Goal: Task Accomplishment & Management: Complete application form

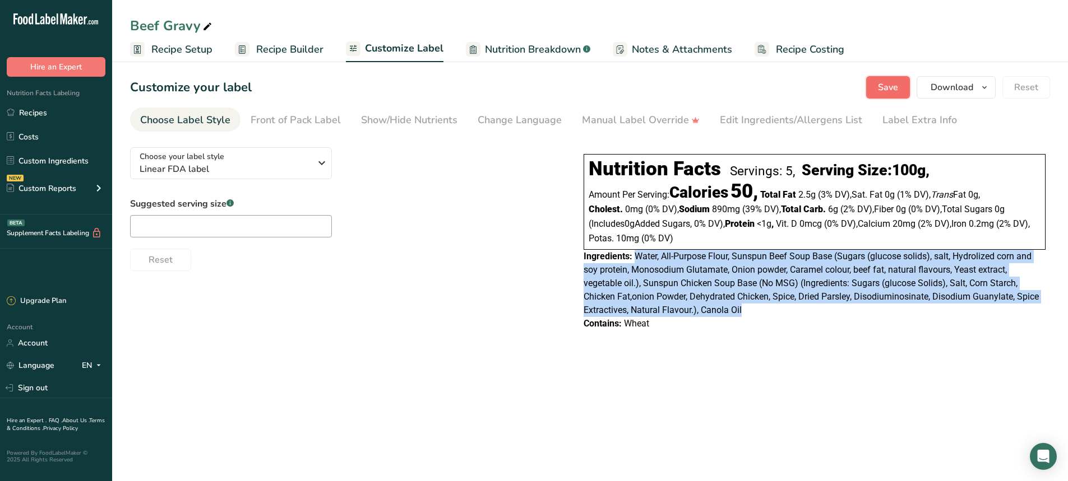
click at [891, 86] on span "Save" at bounding box center [888, 87] width 20 height 13
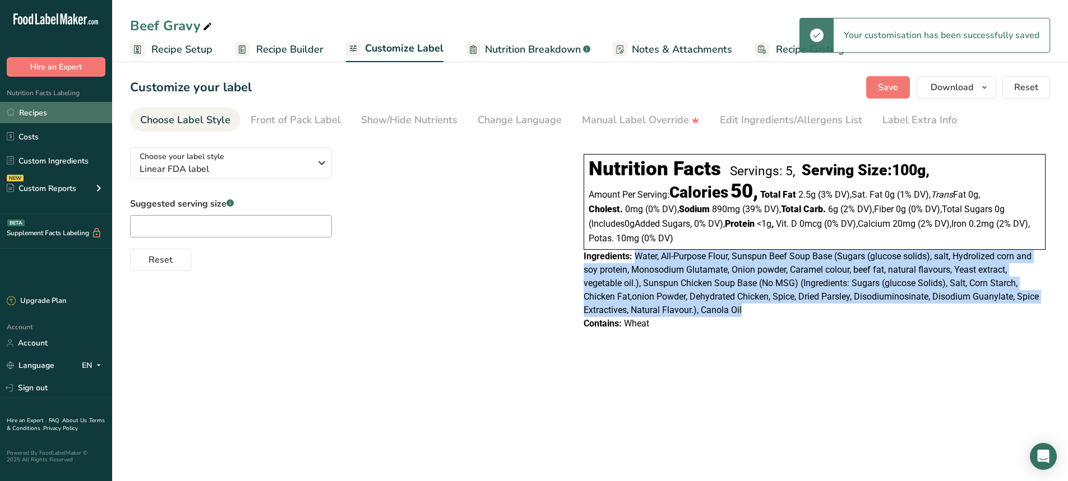
click at [38, 115] on link "Recipes" at bounding box center [56, 112] width 112 height 21
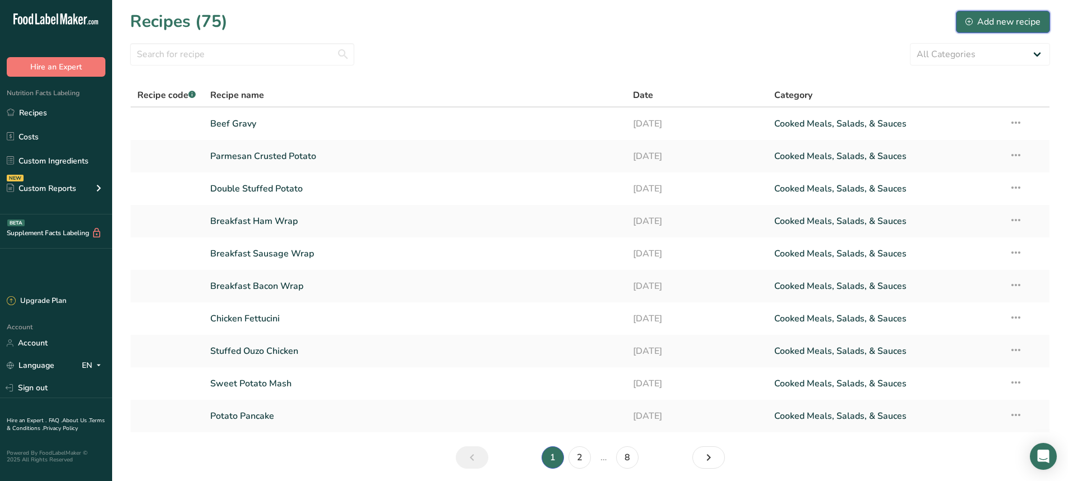
click at [993, 21] on div "Add new recipe" at bounding box center [1002, 21] width 75 height 13
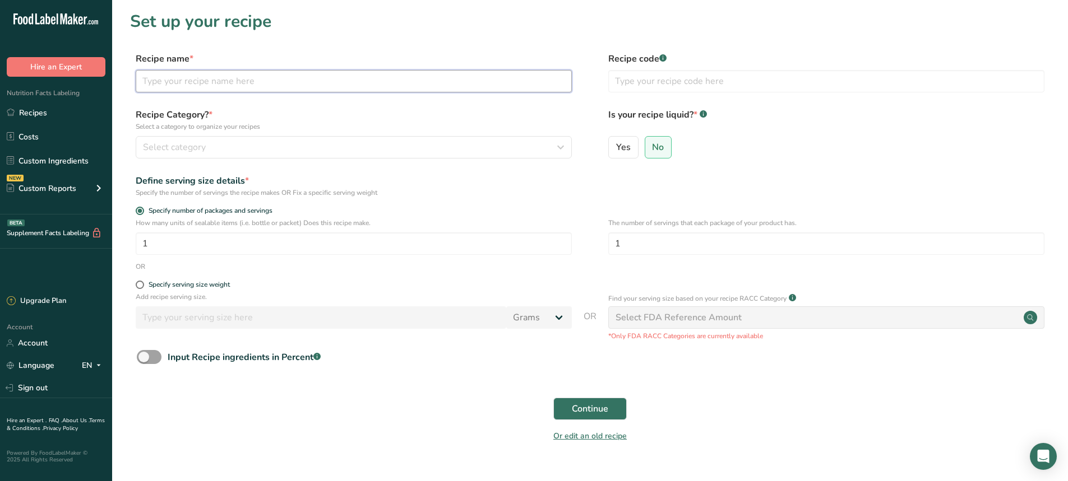
click at [164, 85] on input "text" at bounding box center [354, 81] width 436 height 22
type input "c"
type input "C"
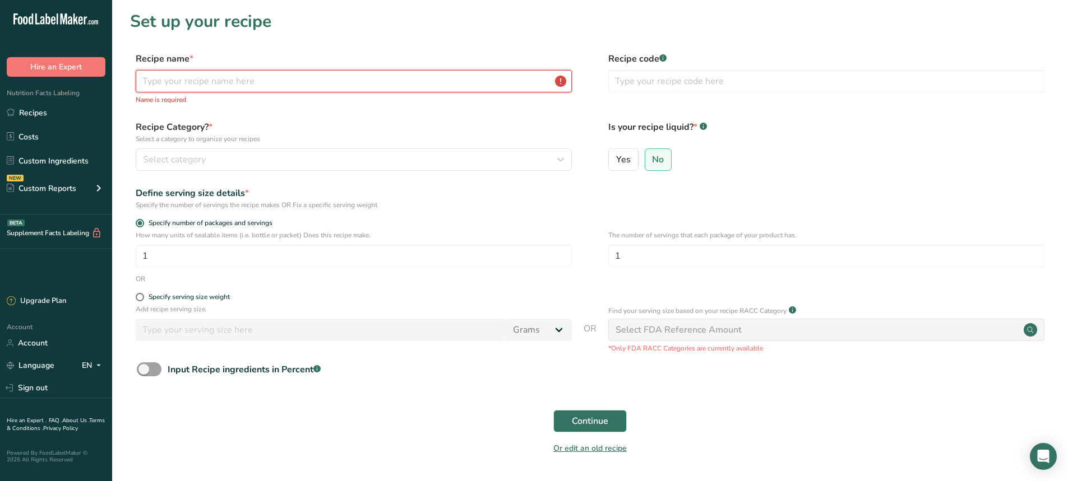
click at [186, 85] on input "text" at bounding box center [354, 81] width 436 height 22
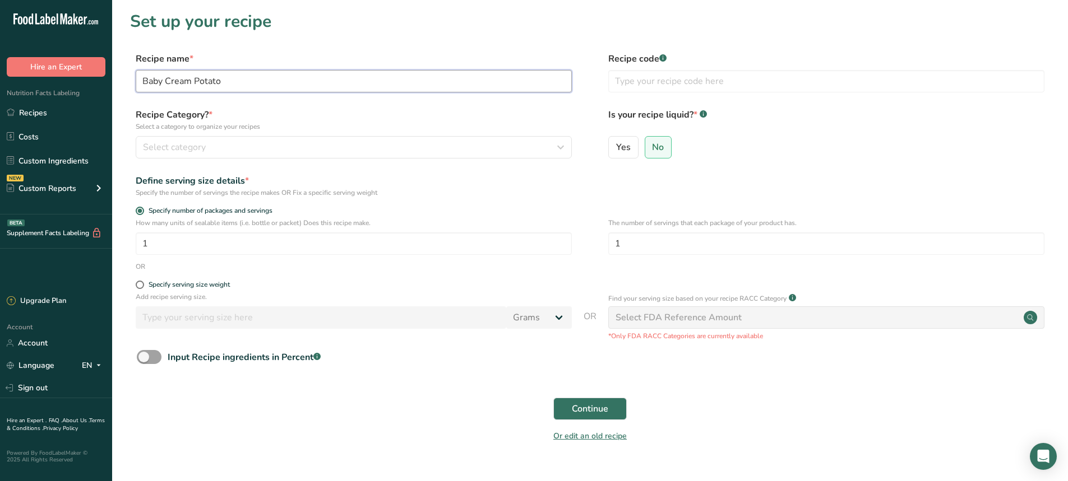
click at [188, 78] on input "Baby Cream Potato" at bounding box center [354, 81] width 436 height 22
click at [228, 82] on input "Baby [PERSON_NAME] Potato" at bounding box center [354, 81] width 436 height 22
type input "Baby [PERSON_NAME] Potatoes"
click at [133, 282] on div "Specify serving size weight" at bounding box center [590, 286] width 920 height 11
click at [146, 290] on div "Specify serving size weight" at bounding box center [354, 286] width 436 height 11
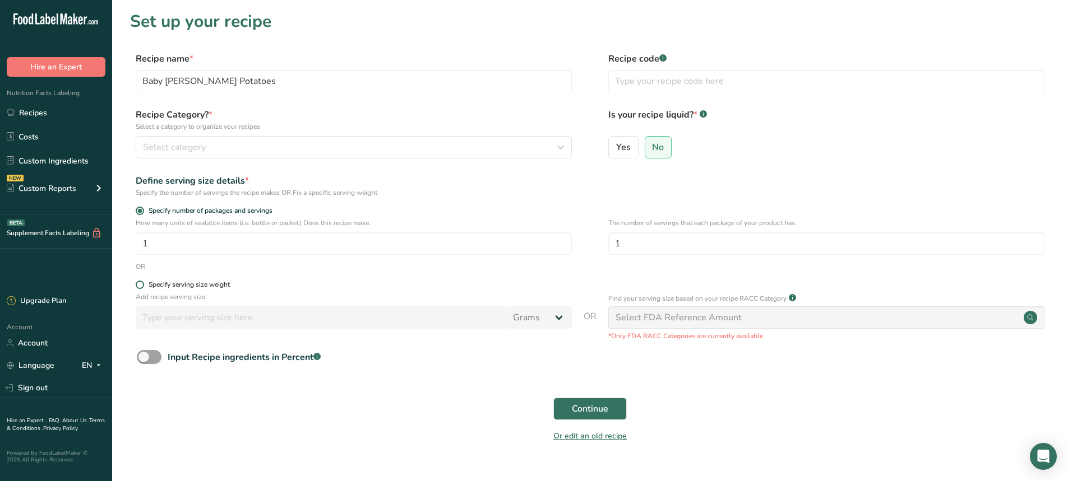
click at [138, 285] on span at bounding box center [140, 285] width 8 height 8
click at [138, 285] on input "Specify serving size weight" at bounding box center [139, 284] width 7 height 7
radio input "true"
radio input "false"
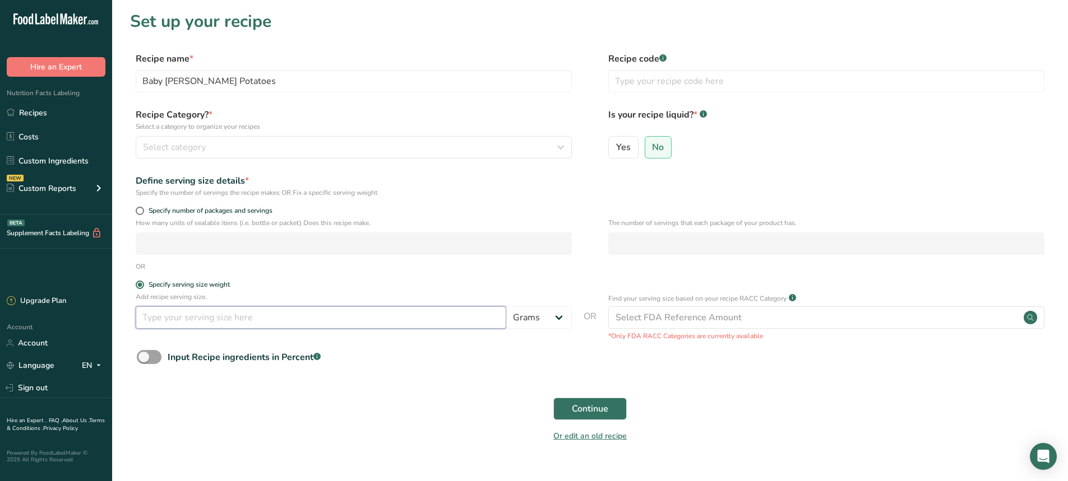
click at [215, 328] on input "number" at bounding box center [321, 318] width 370 height 22
type input "350"
click at [614, 416] on button "Continue" at bounding box center [589, 409] width 73 height 22
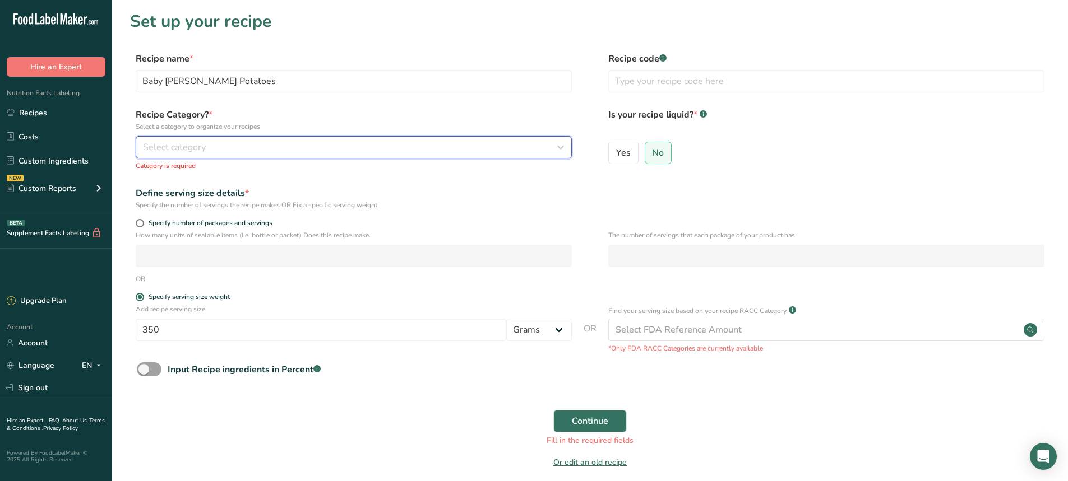
click at [164, 157] on button "Select category" at bounding box center [354, 147] width 436 height 22
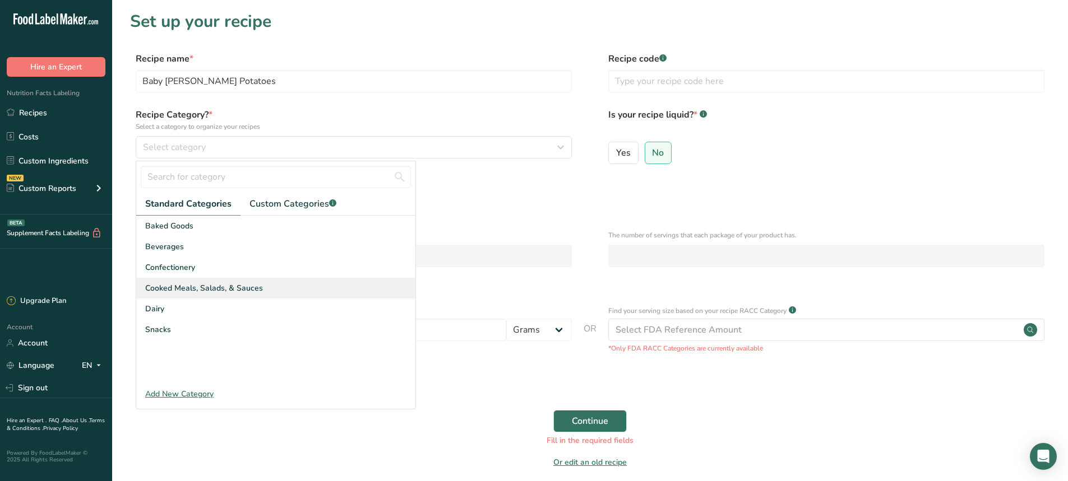
click at [184, 280] on div "Cooked Meals, Salads, & Sauces" at bounding box center [275, 288] width 279 height 21
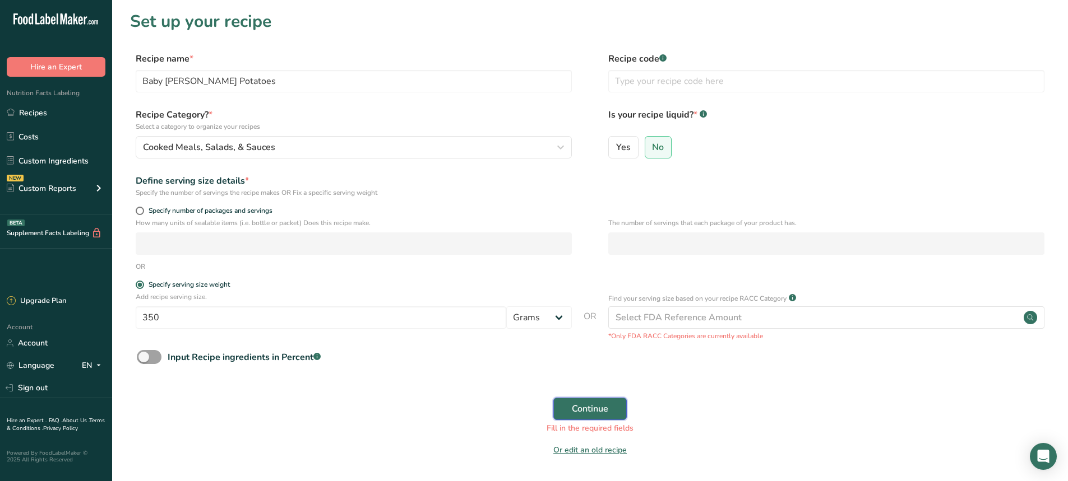
click at [616, 410] on button "Continue" at bounding box center [589, 409] width 73 height 22
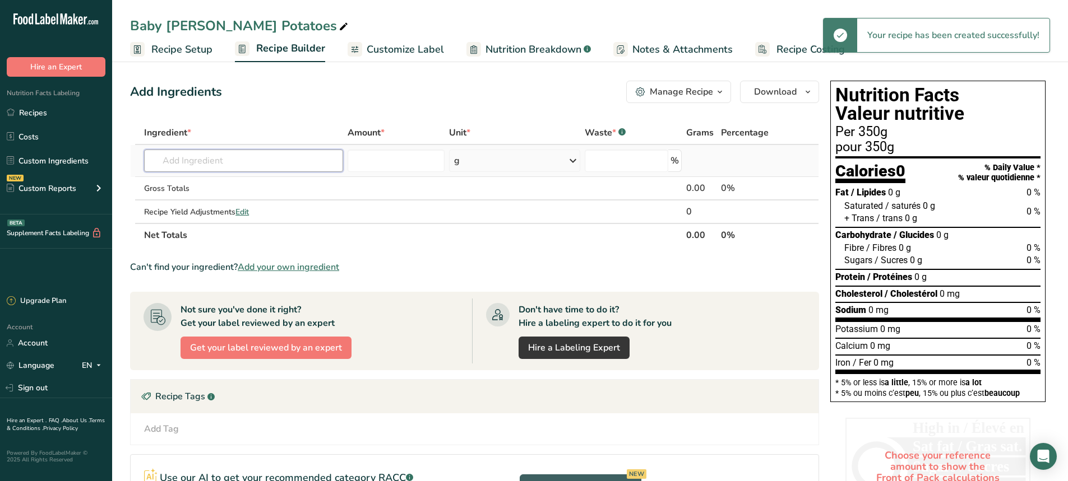
click at [188, 160] on input "text" at bounding box center [243, 161] width 199 height 22
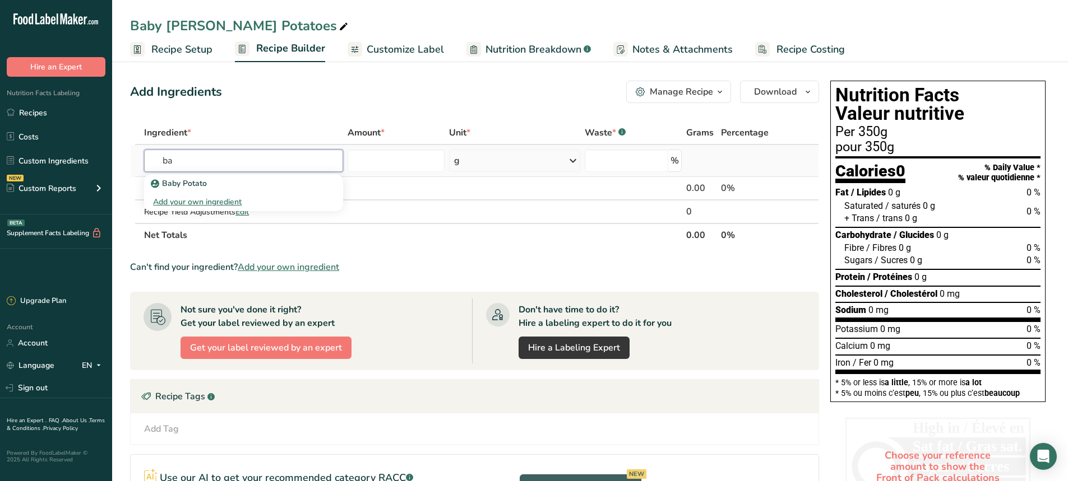
type input "b"
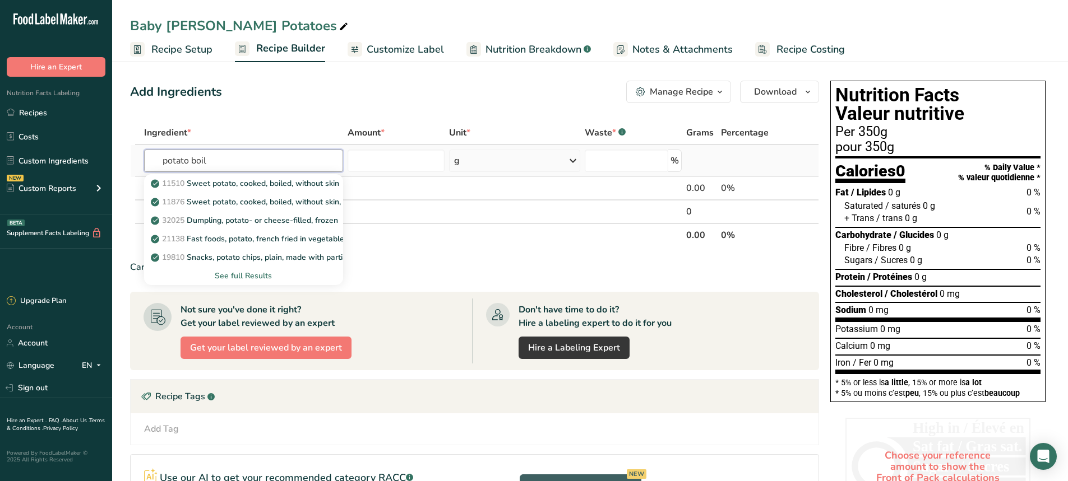
type input "potato boil"
click at [225, 275] on div "See full Results" at bounding box center [243, 276] width 181 height 12
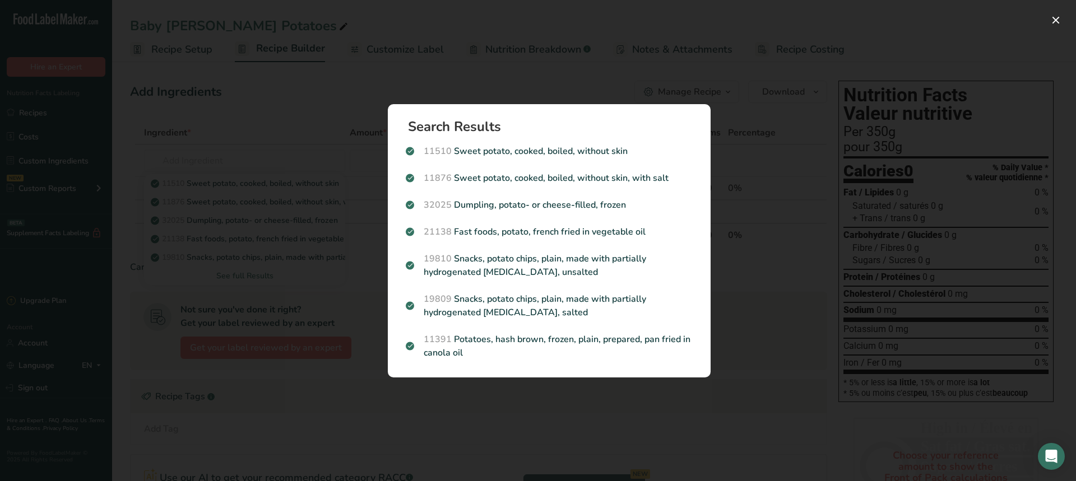
click at [400, 33] on div "Search results modal" at bounding box center [538, 240] width 1076 height 481
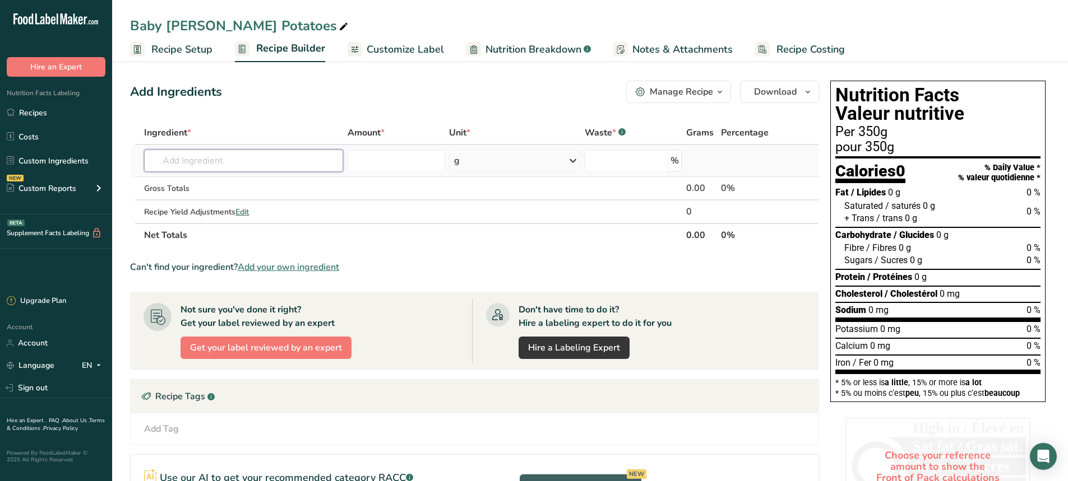
click at [212, 160] on input "text" at bounding box center [243, 161] width 199 height 22
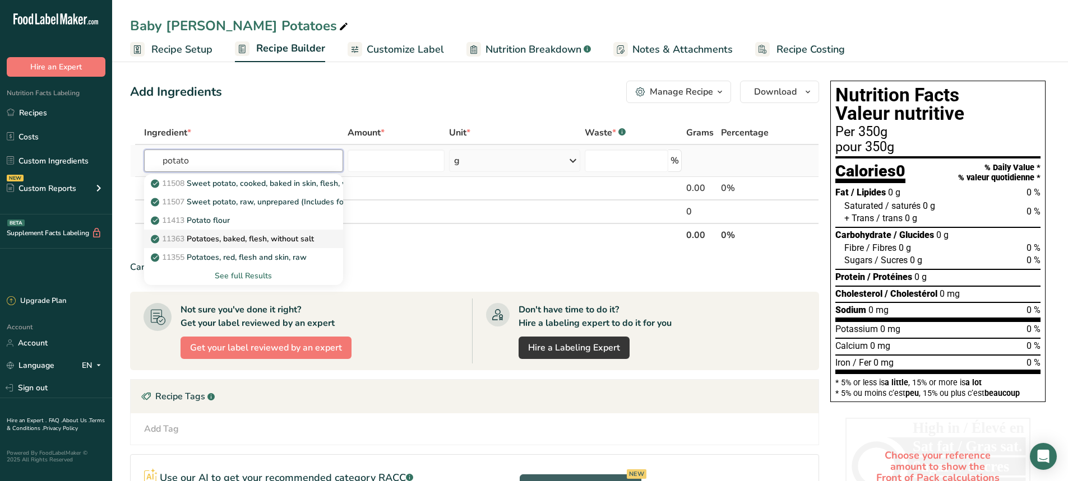
type input "potato"
click at [257, 237] on p "11363 Potatoes, baked, flesh, without salt" at bounding box center [233, 239] width 161 height 12
type input "Potatoes, baked, flesh, without salt"
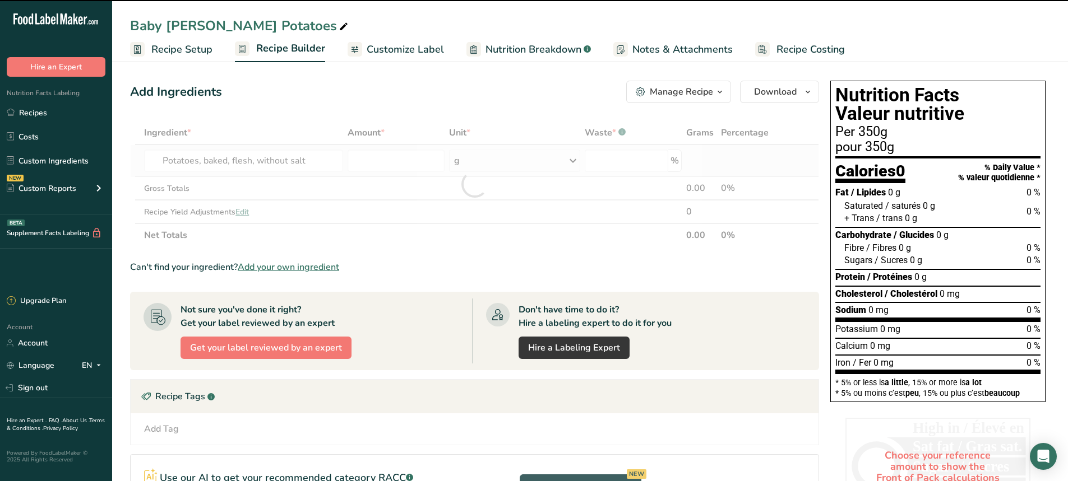
type input "0"
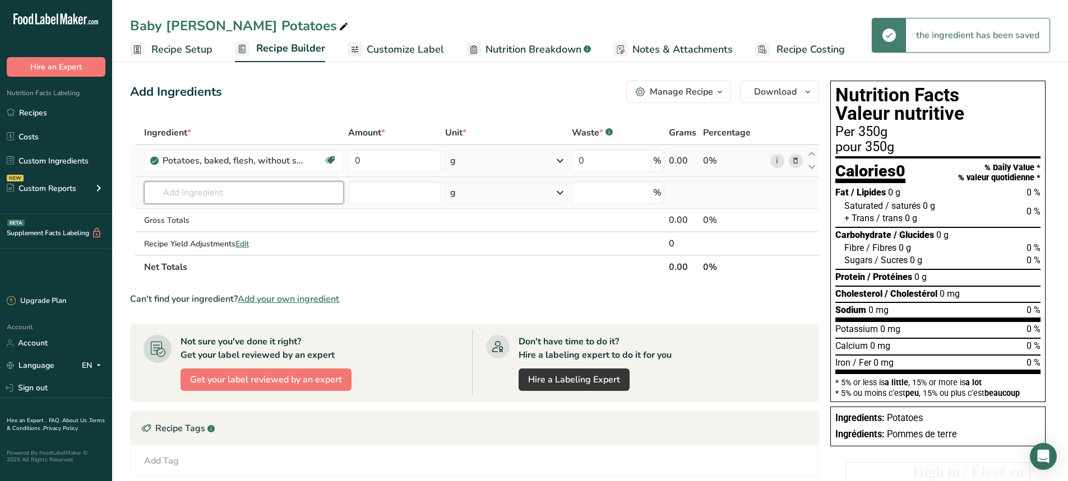
click at [175, 189] on input "text" at bounding box center [244, 193] width 200 height 22
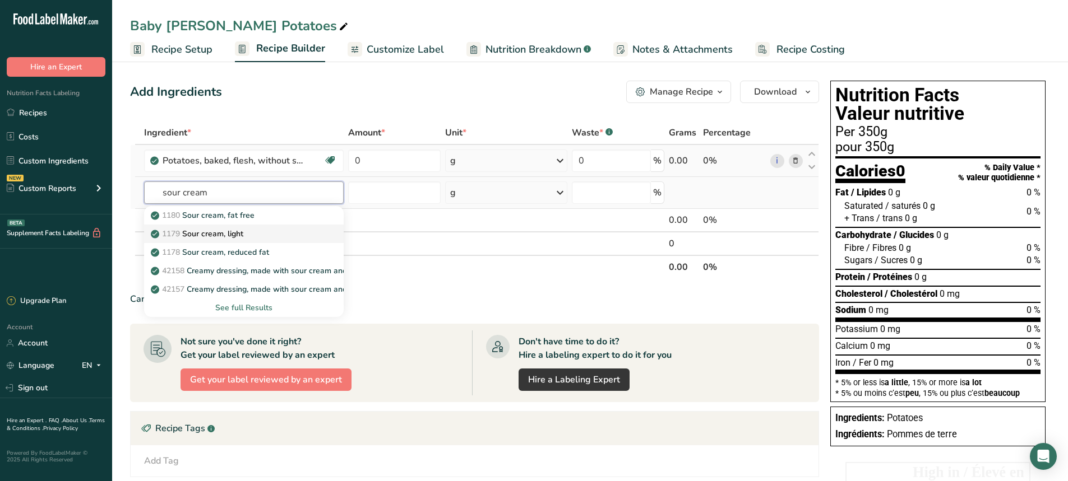
scroll to position [56, 0]
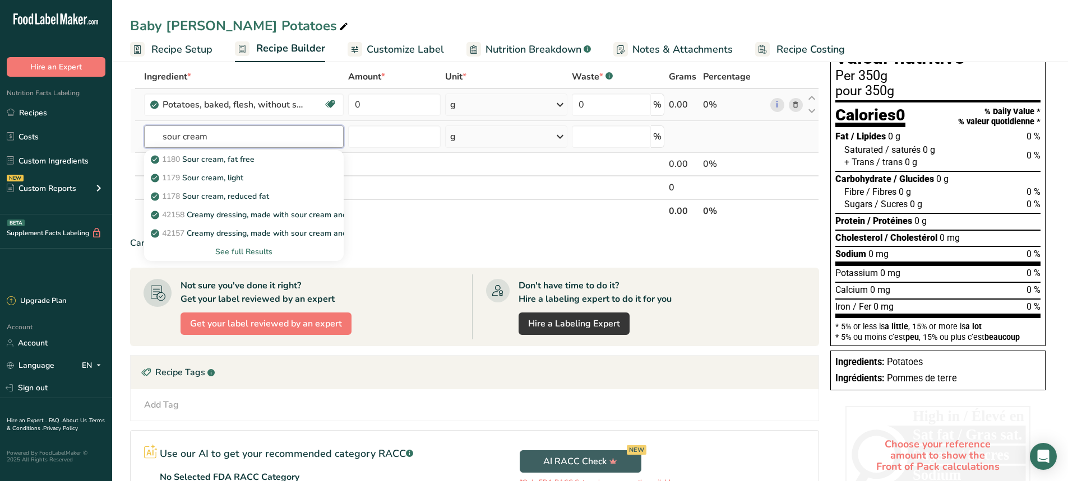
type input "sour cream"
click at [237, 252] on div "See full Results" at bounding box center [244, 252] width 182 height 12
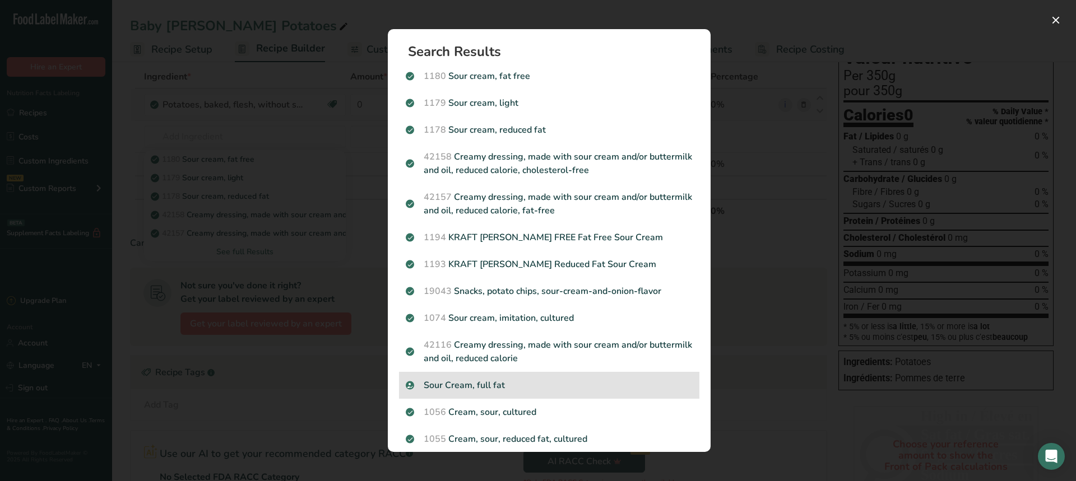
click at [494, 392] on div "Sour Cream, full fat" at bounding box center [549, 385] width 300 height 27
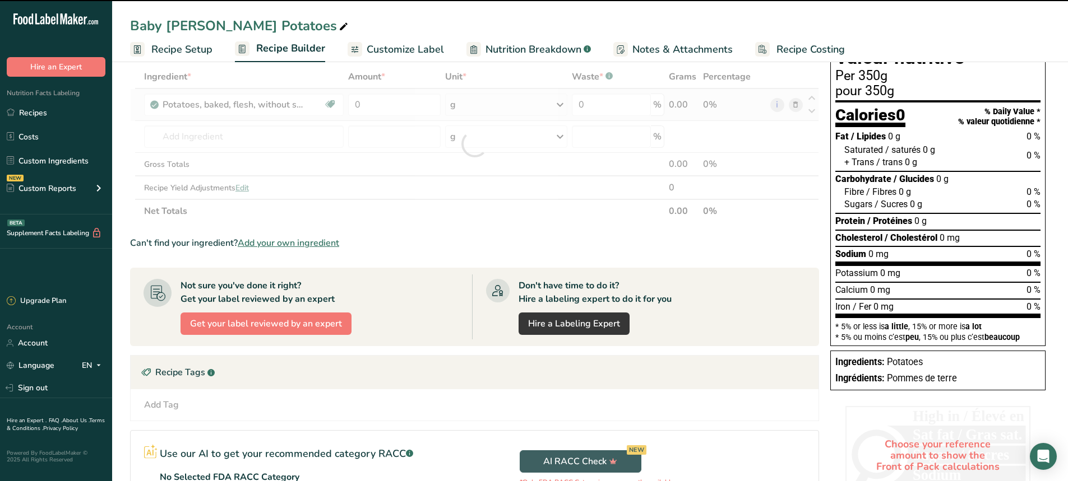
type input "0"
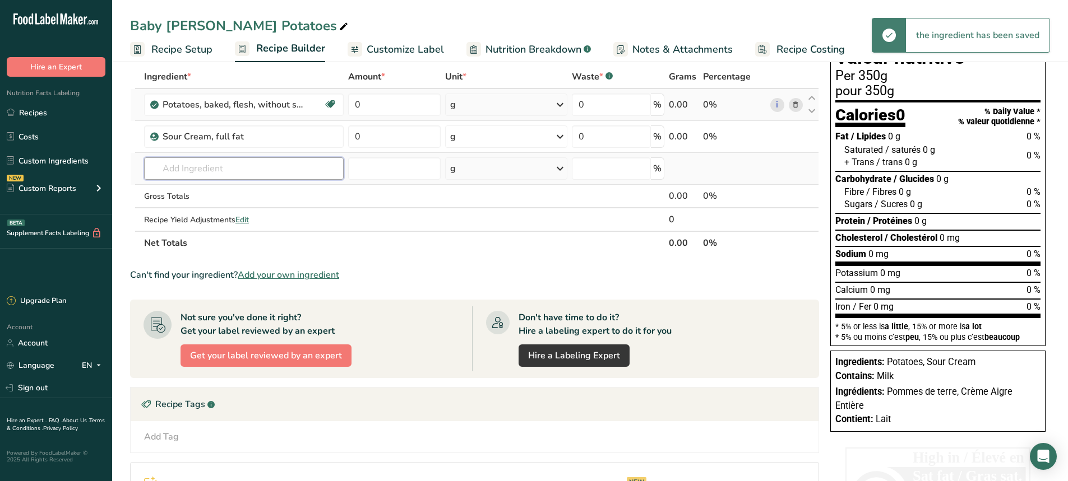
click at [179, 168] on input "text" at bounding box center [244, 168] width 200 height 22
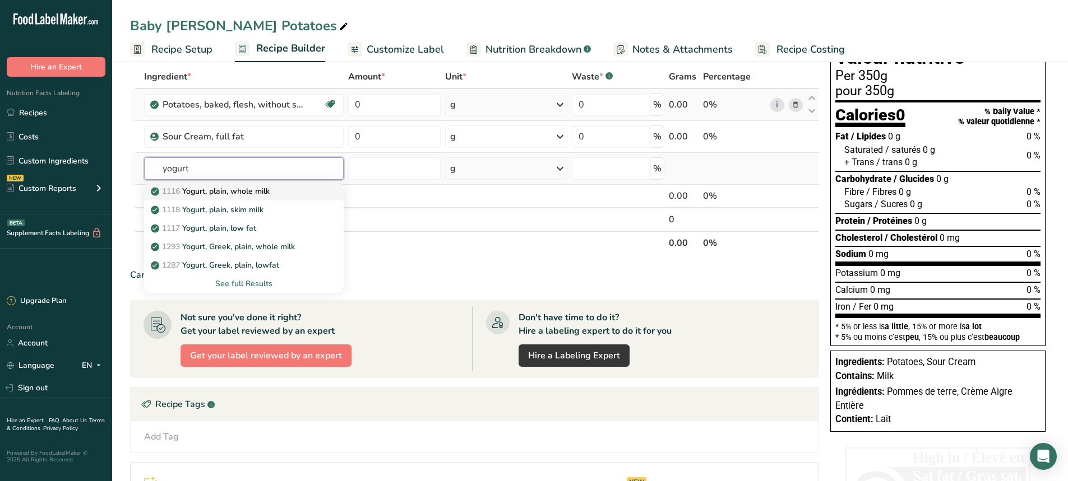
type input "yogurt"
click at [240, 194] on p "1116 Yogurt, plain, whole milk" at bounding box center [211, 192] width 117 height 12
type input "Yogurt, plain, whole milk"
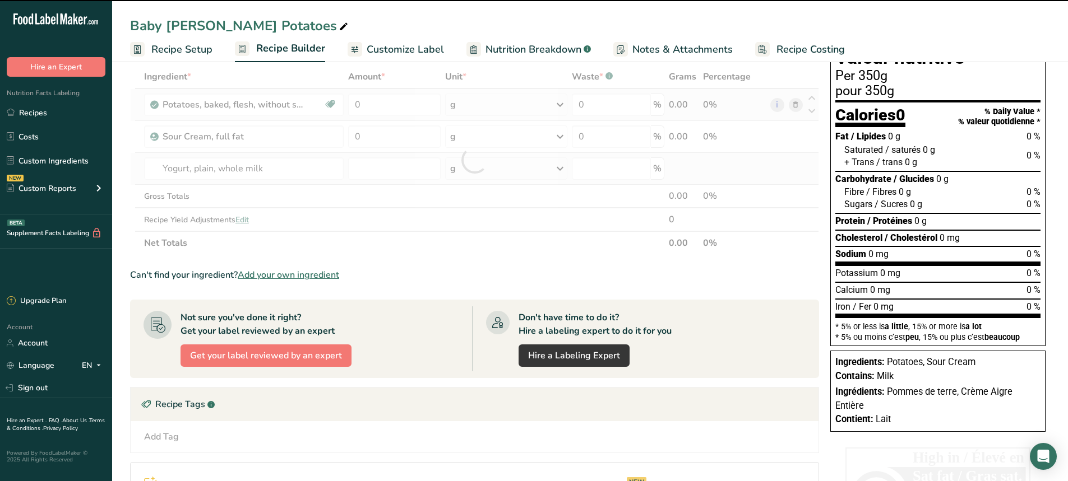
type input "0"
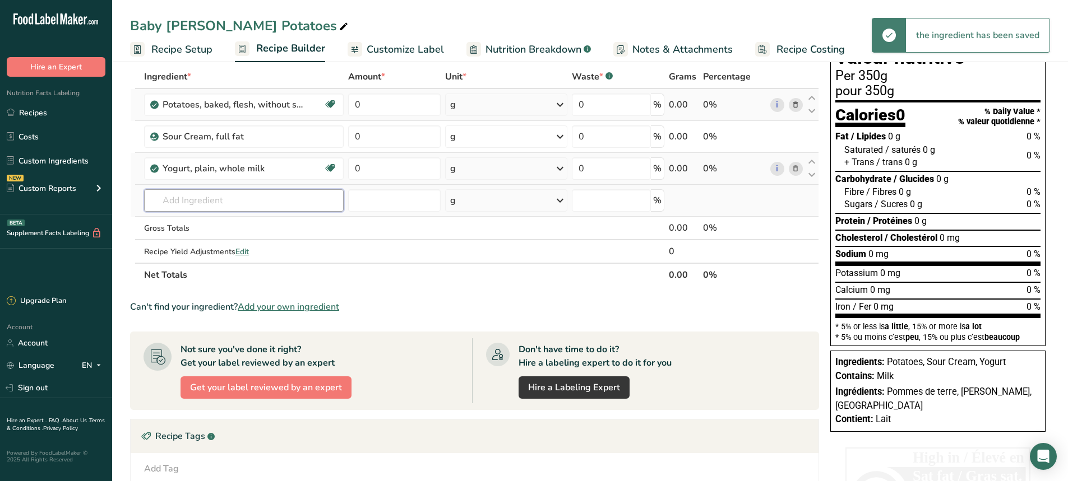
click at [173, 206] on input "text" at bounding box center [244, 200] width 200 height 22
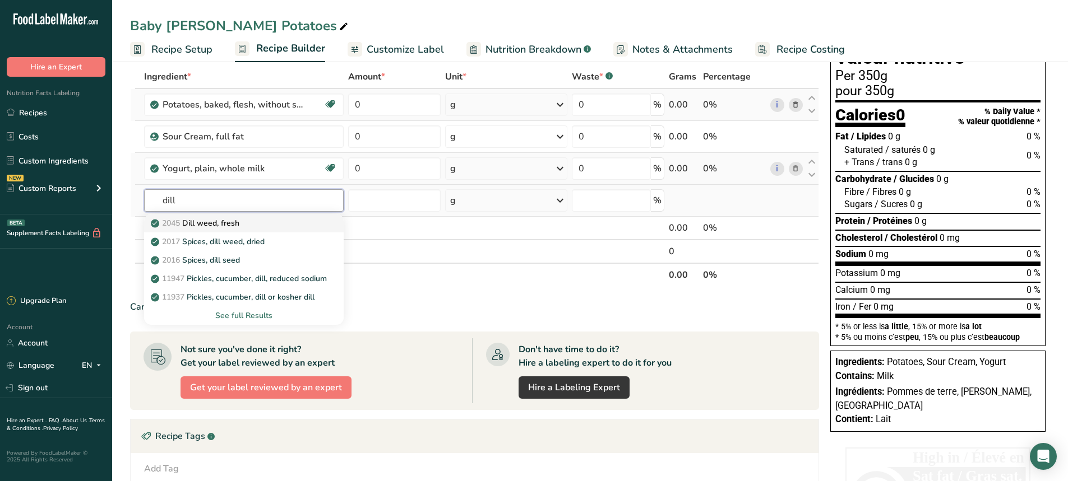
type input "dill"
click at [217, 226] on p "2045 Dill weed, fresh" at bounding box center [196, 223] width 86 height 12
type input "Dill weed, fresh"
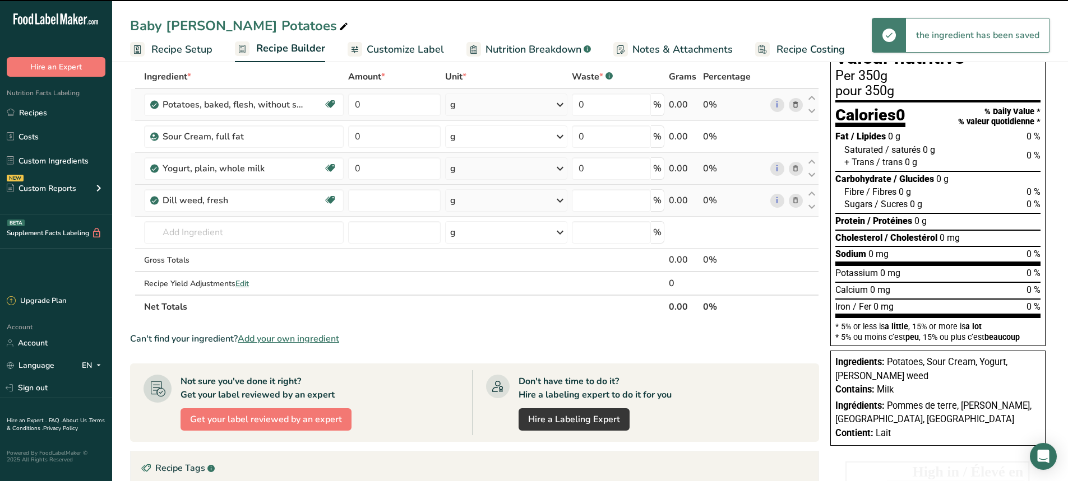
type input "0"
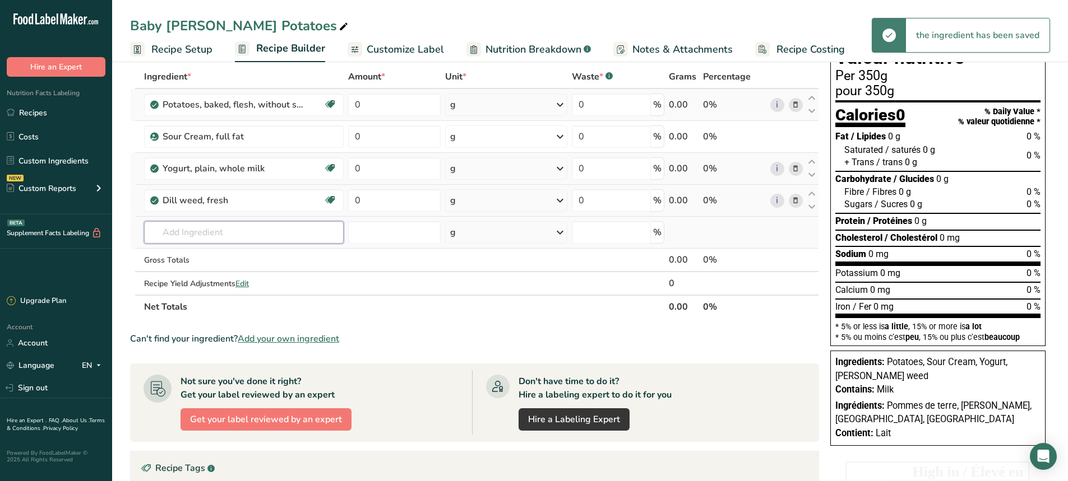
click at [194, 228] on input "text" at bounding box center [244, 232] width 200 height 22
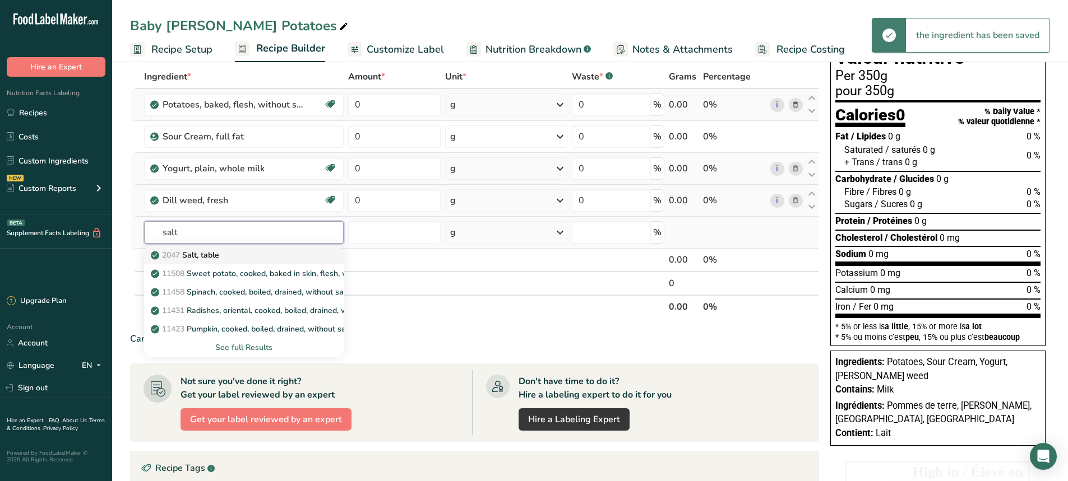
type input "salt"
click at [199, 248] on link "2047 Salt, table" at bounding box center [244, 255] width 200 height 18
type input "Salt, table"
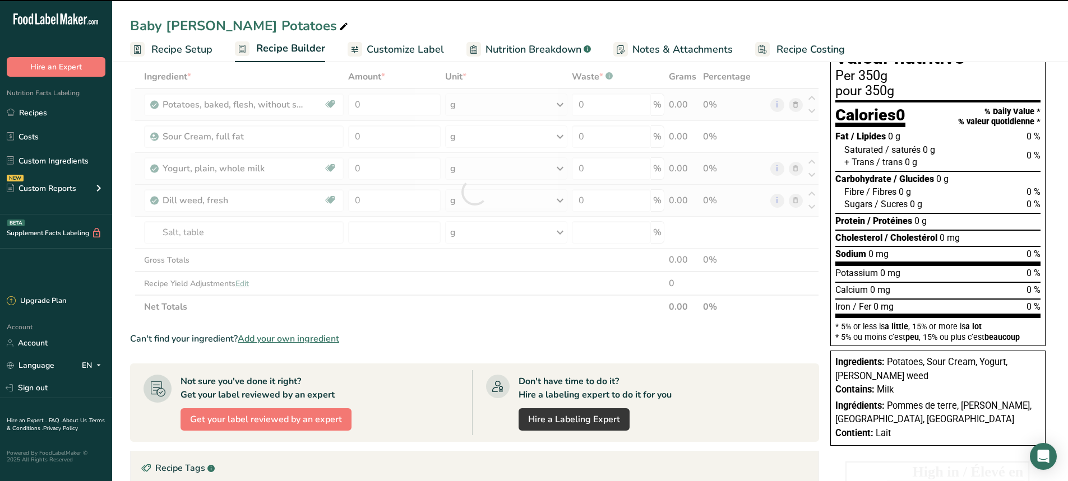
type input "0"
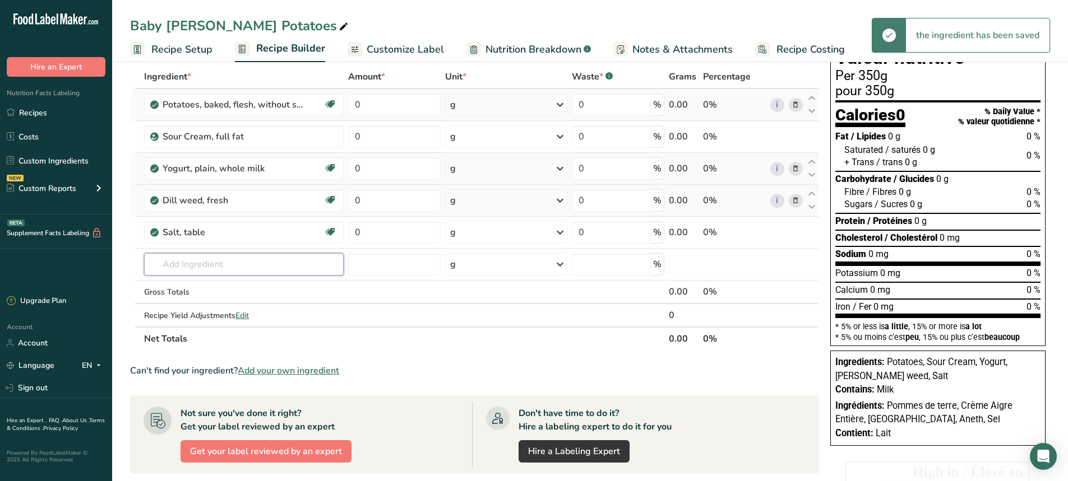
click at [181, 256] on input "text" at bounding box center [244, 264] width 200 height 22
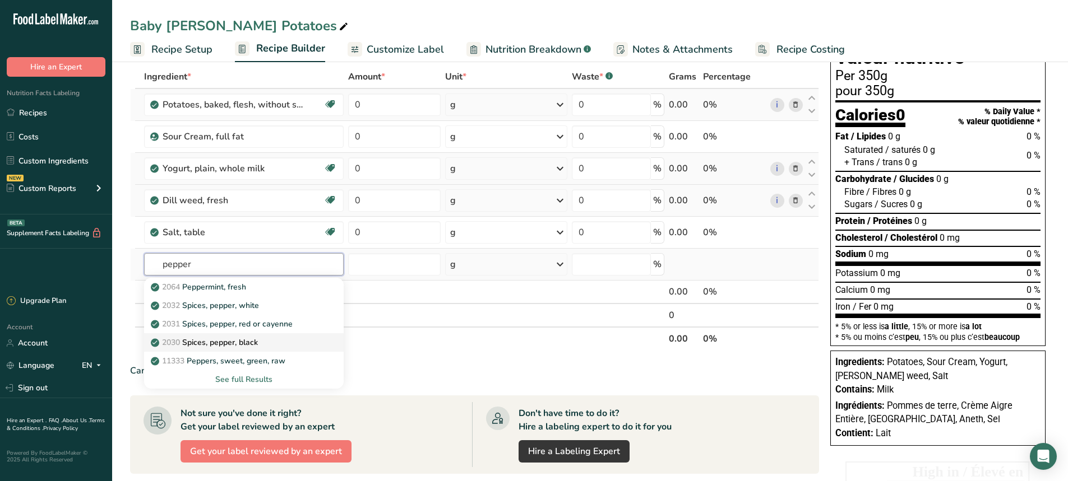
type input "pepper"
click at [233, 340] on p "2030 Spices, pepper, black" at bounding box center [205, 343] width 105 height 12
type input "Spices, pepper, black"
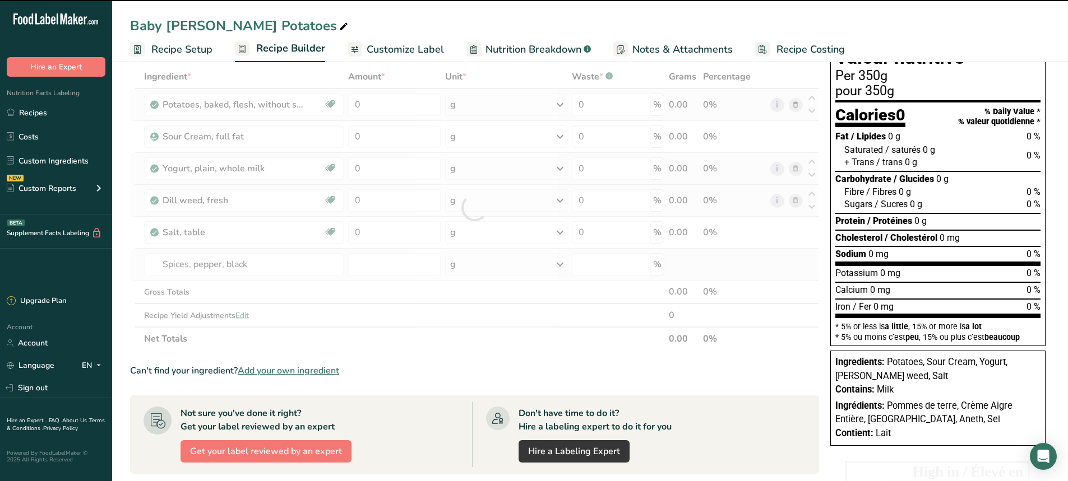
type input "0"
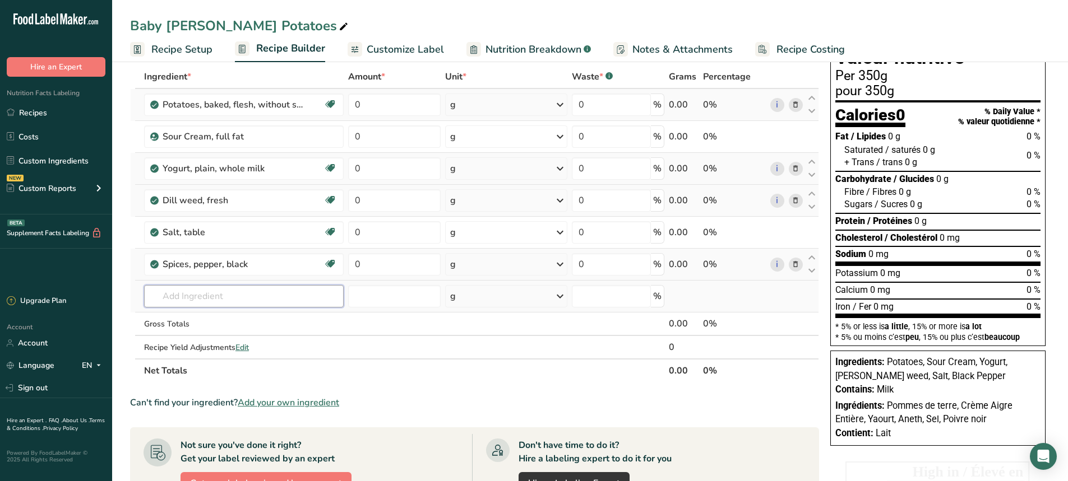
click at [201, 298] on input "text" at bounding box center [244, 296] width 200 height 22
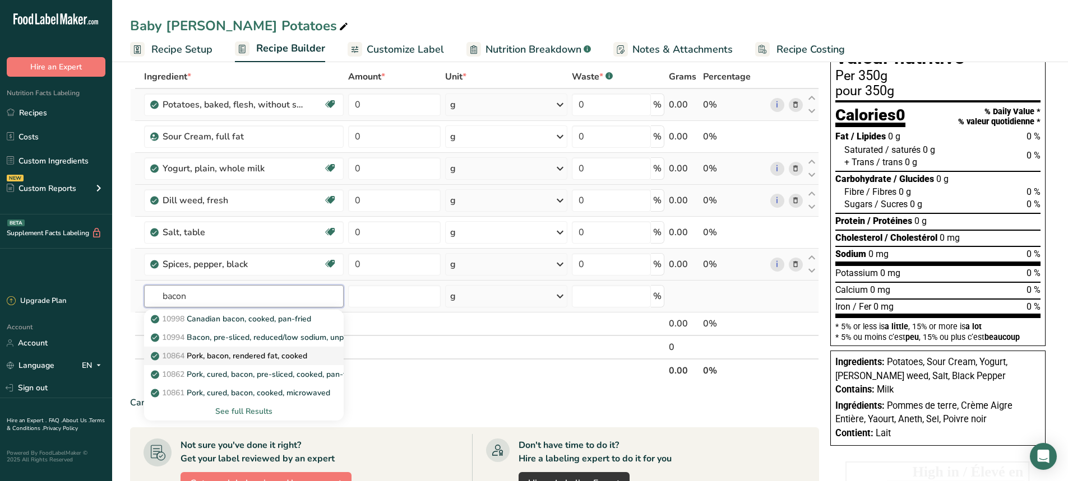
type input "bacon"
click at [247, 359] on p "10864 Pork, bacon, rendered fat, cooked" at bounding box center [230, 356] width 154 height 12
type input "Pork, bacon, rendered fat, cooked"
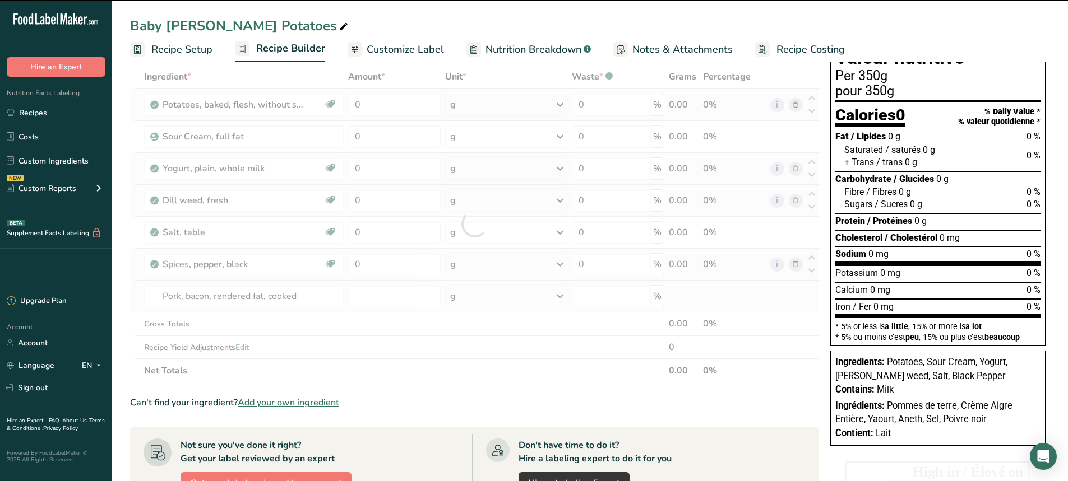
type input "0"
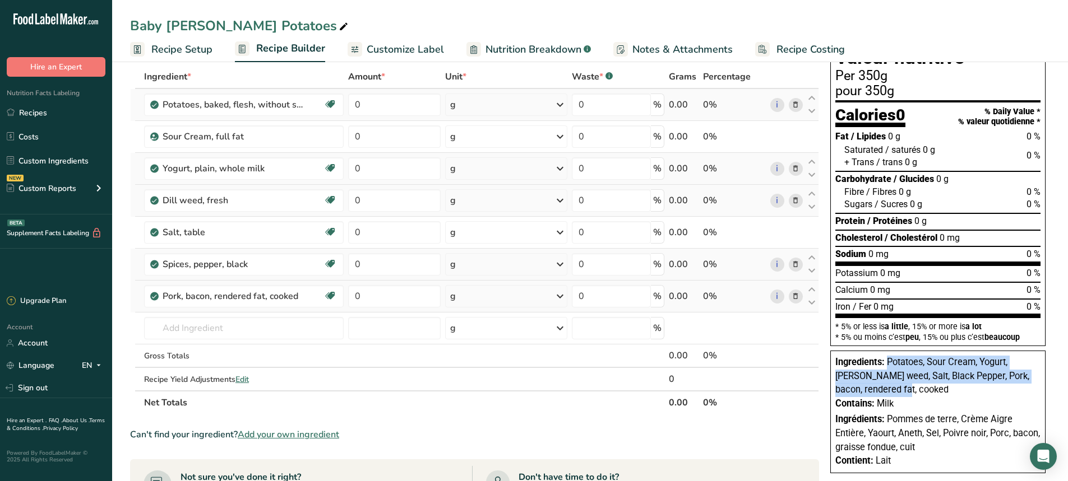
drag, startPoint x: 886, startPoint y: 363, endPoint x: 886, endPoint y: 388, distance: 25.2
click at [886, 388] on div "Ingredients: Potatoes, Sour Cream, Yogurt, [PERSON_NAME] weed, Salt, Black Pepp…" at bounding box center [937, 376] width 205 height 41
copy span "Potatoes, Sour Cream, Yogurt, [PERSON_NAME] weed, Salt, Black Pepper, Pork, bac…"
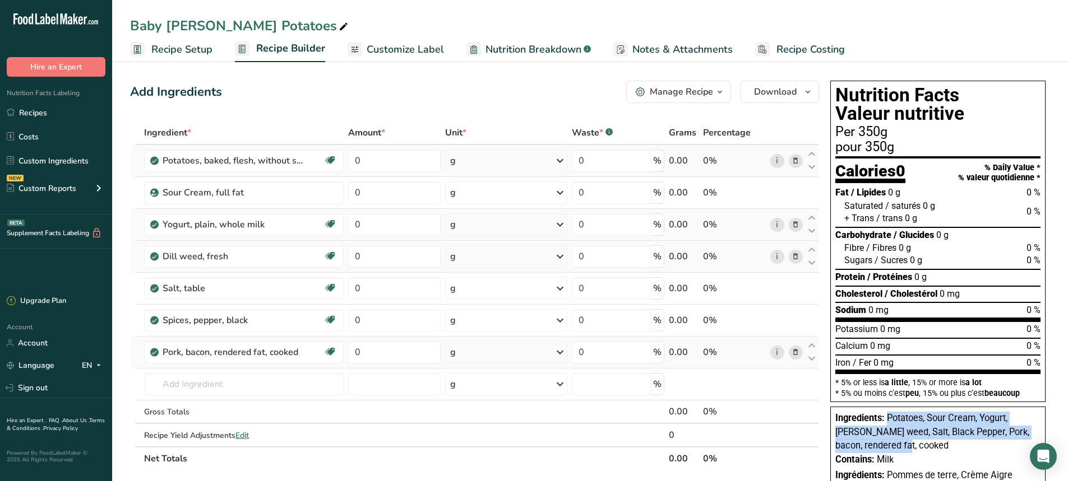
click at [404, 40] on link "Customize Label" at bounding box center [395, 49] width 96 height 25
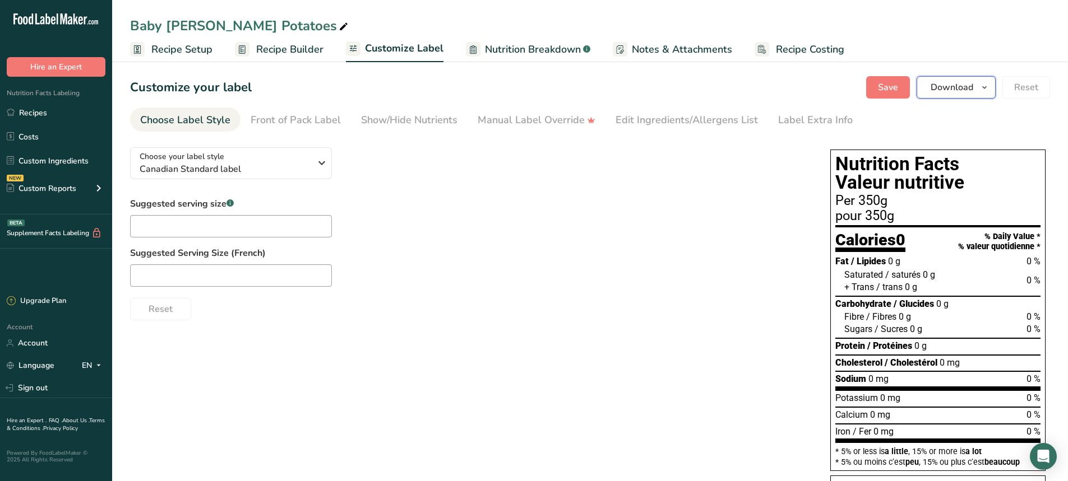
click at [980, 76] on button "Download" at bounding box center [955, 87] width 79 height 22
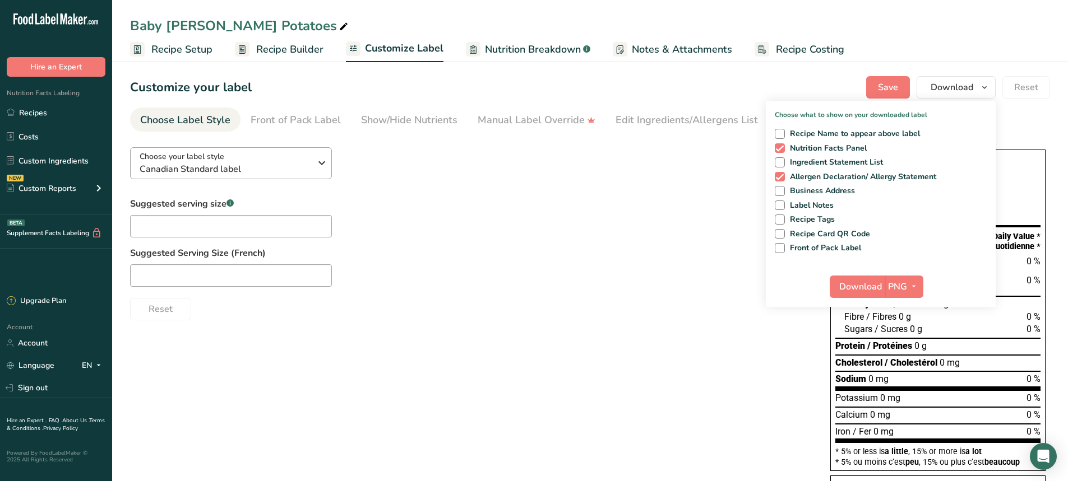
drag, startPoint x: 513, startPoint y: 244, endPoint x: 298, endPoint y: 164, distance: 229.6
click at [513, 244] on div "Suggested serving size .a-a{fill:#347362;}.b-a{fill:#fff;} Suggested Serving Si…" at bounding box center [469, 258] width 678 height 123
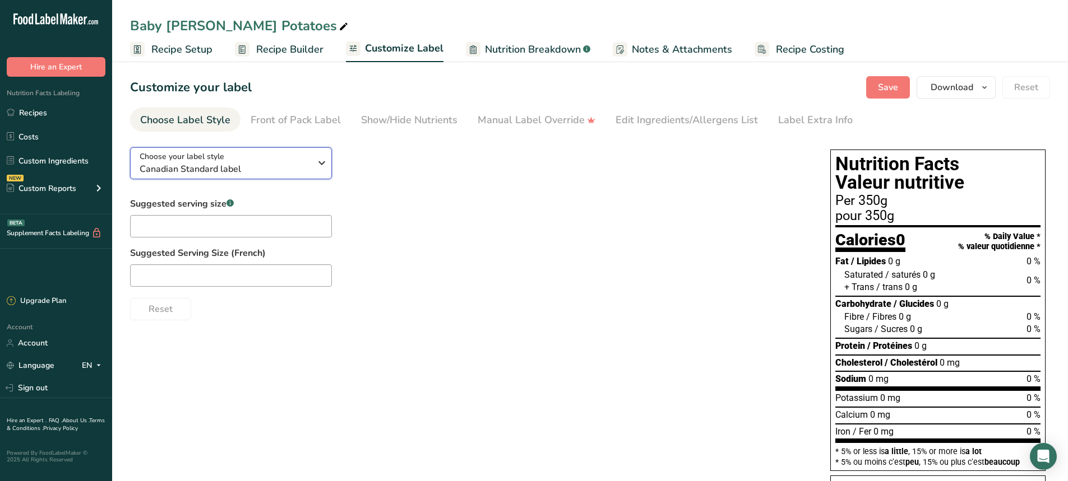
click at [276, 159] on div "Choose your label style Canadian Standard label" at bounding box center [225, 163] width 171 height 25
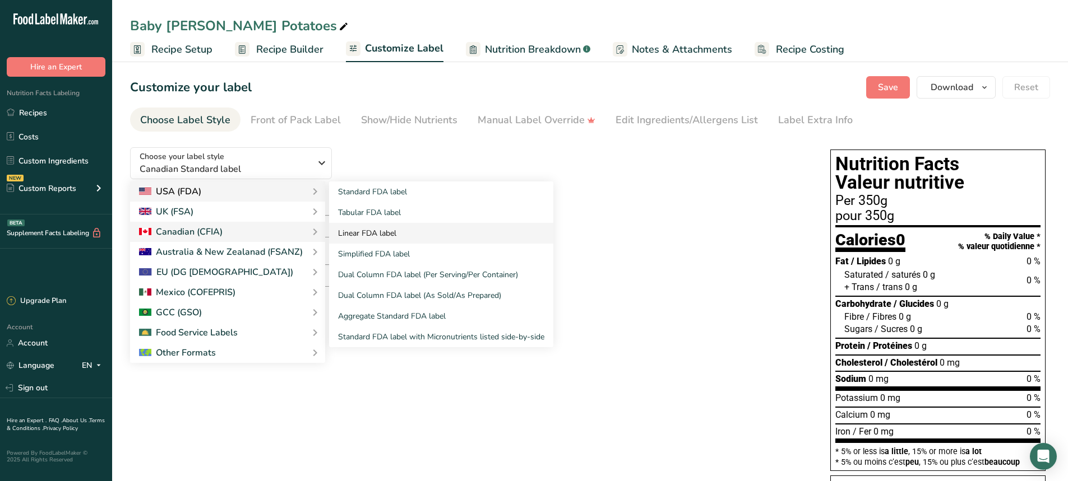
click at [389, 237] on link "Linear FDA label" at bounding box center [441, 233] width 224 height 21
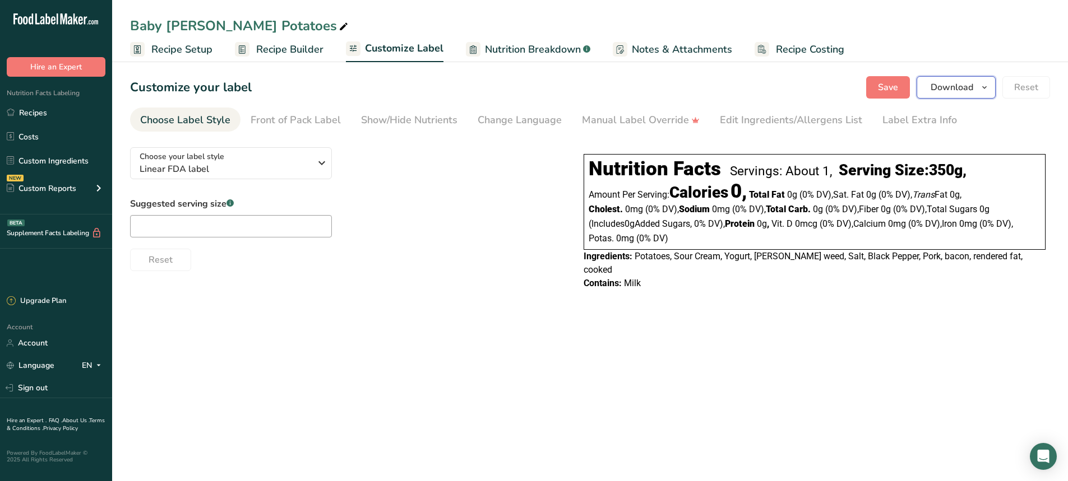
click at [945, 92] on span "Download" at bounding box center [951, 87] width 43 height 13
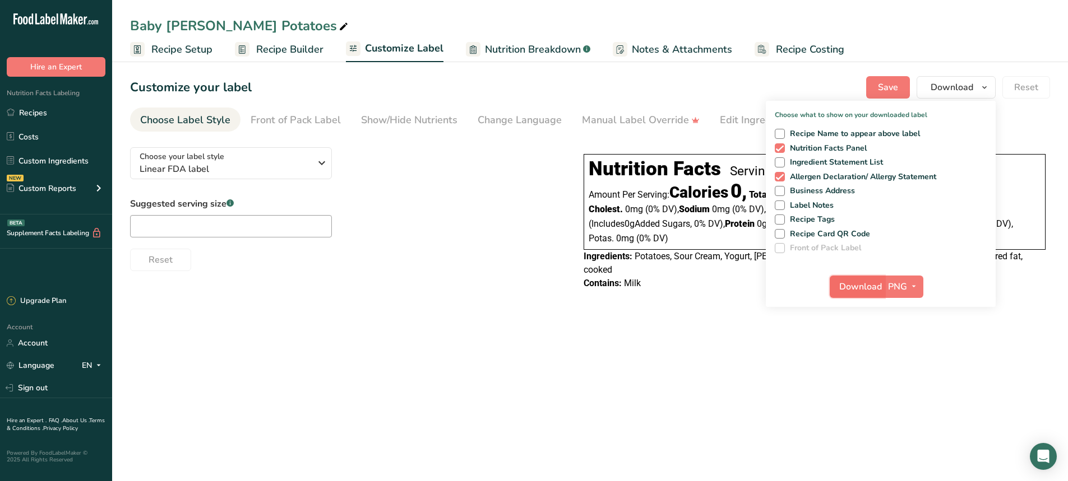
click at [859, 288] on span "Download" at bounding box center [860, 286] width 43 height 13
